Goal: Book appointment/travel/reservation

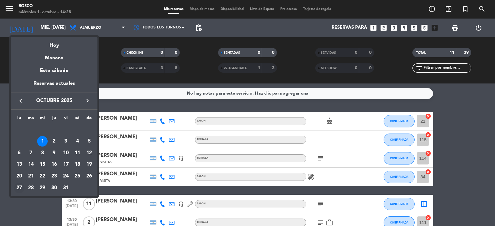
click at [18, 187] on div "27" at bounding box center [19, 188] width 11 height 11
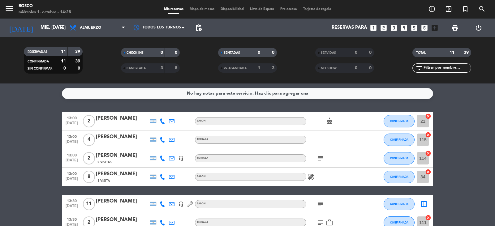
type input "lun. [DATE]"
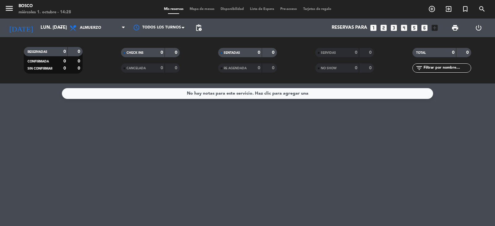
click at [425, 28] on icon "looks_6" at bounding box center [424, 28] width 8 height 8
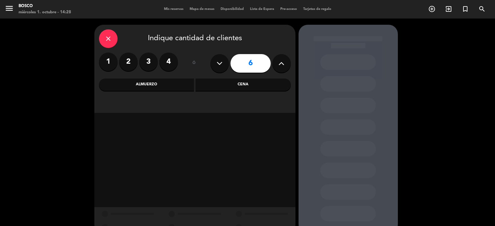
click at [171, 81] on div "Almuerzo" at bounding box center [146, 85] width 95 height 12
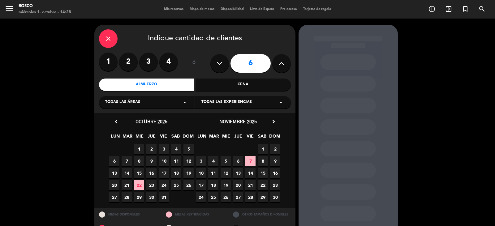
click at [114, 196] on span "27" at bounding box center [114, 197] width 10 height 10
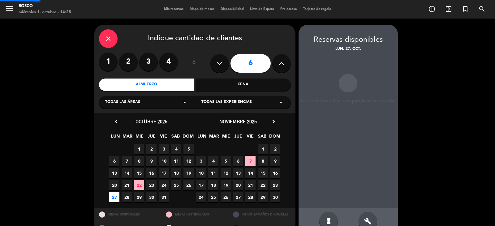
scroll to position [14, 0]
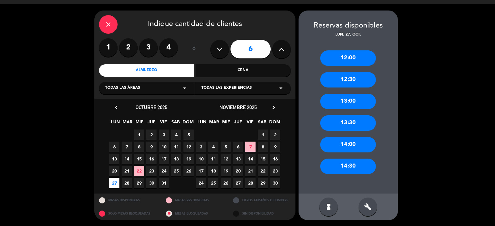
click at [351, 103] on div "13:00" at bounding box center [348, 101] width 56 height 15
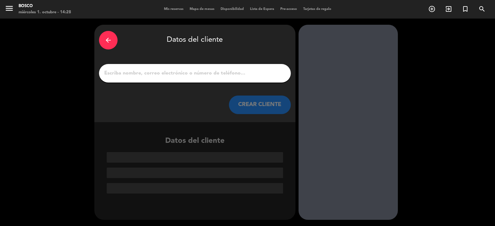
click at [351, 103] on div at bounding box center [347, 122] width 99 height 195
click at [147, 67] on div at bounding box center [195, 73] width 192 height 19
click at [157, 81] on div at bounding box center [195, 73] width 192 height 19
click at [164, 74] on input "1" at bounding box center [195, 73] width 182 height 9
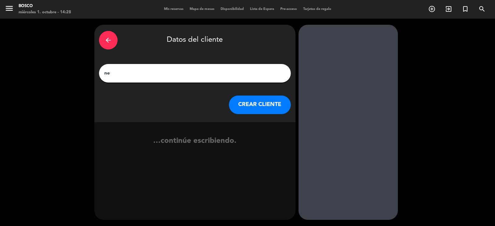
type input "n"
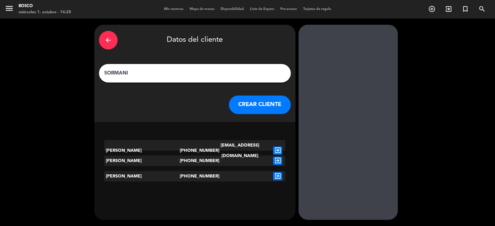
type input "SORMANI"
click at [276, 147] on icon "exit_to_app" at bounding box center [277, 151] width 9 height 8
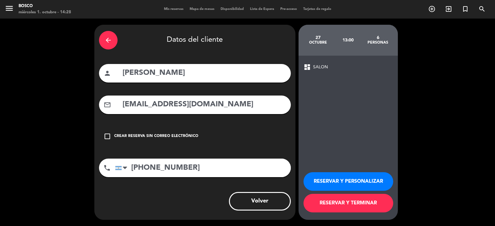
click at [350, 180] on button "RESERVAR Y PERSONALIZAR" at bounding box center [348, 181] width 90 height 19
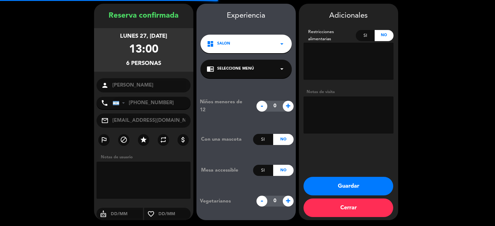
scroll to position [21, 0]
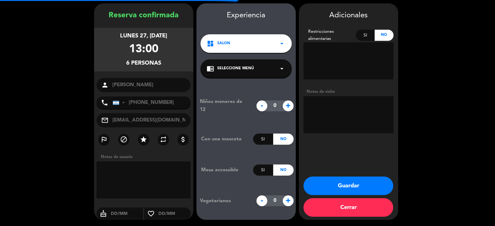
drag, startPoint x: 362, startPoint y: 98, endPoint x: 359, endPoint y: 99, distance: 3.5
click at [362, 98] on textarea at bounding box center [348, 114] width 90 height 37
type textarea "OCHAVA"
click at [267, 64] on div "chrome_reader_mode Seleccione Menú arrow_drop_down" at bounding box center [245, 68] width 91 height 19
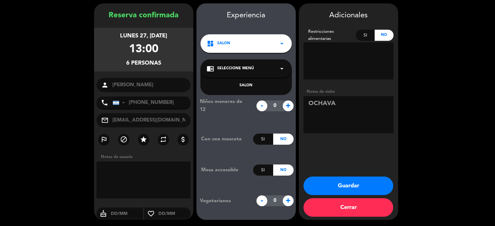
click at [244, 84] on div "SALON" at bounding box center [246, 86] width 79 height 6
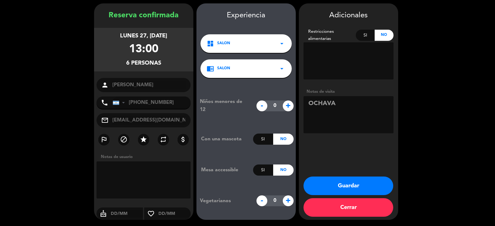
click at [359, 186] on button "Guardar" at bounding box center [348, 186] width 90 height 19
